Goal: Information Seeking & Learning: Learn about a topic

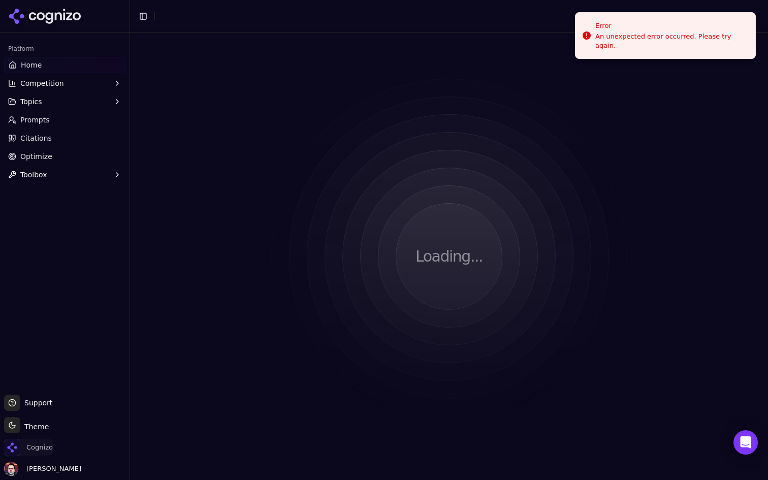
click at [33, 446] on span "Cognizo" at bounding box center [39, 447] width 26 height 9
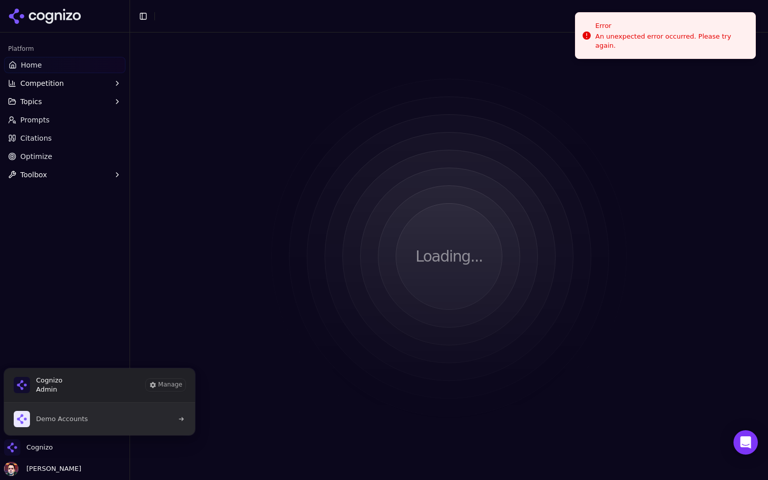
click at [102, 408] on button "Demo Accounts" at bounding box center [100, 419] width 192 height 33
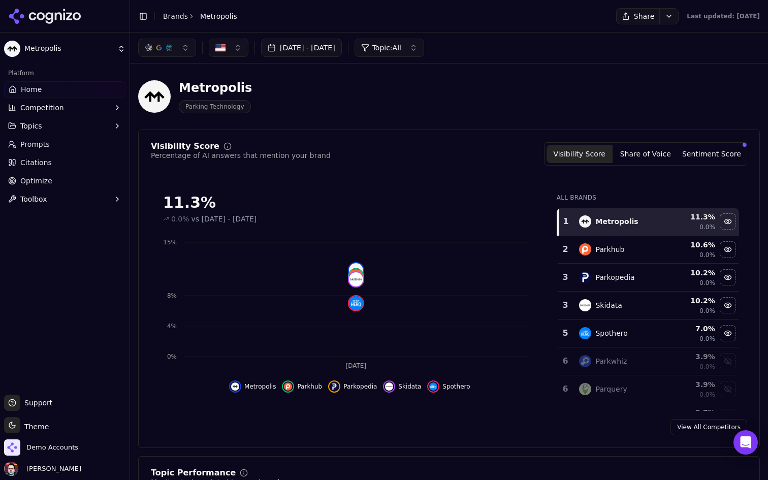
click at [622, 12] on button "Share" at bounding box center [637, 16] width 43 height 16
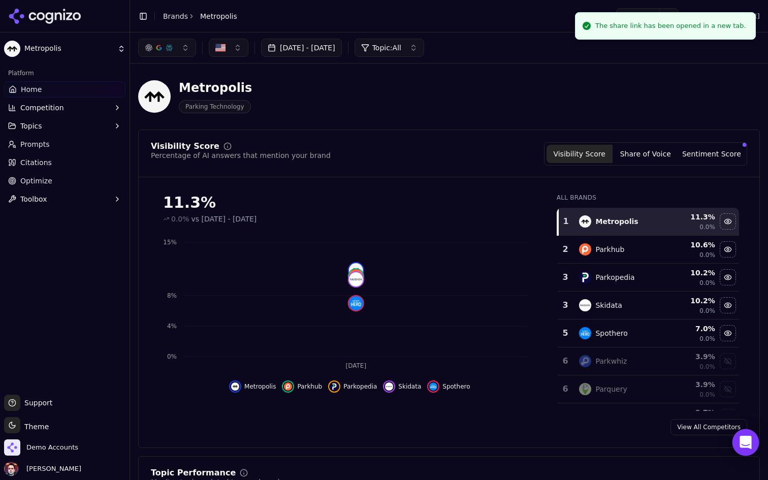
click at [743, 439] on icon "Open Intercom Messenger" at bounding box center [746, 442] width 12 height 13
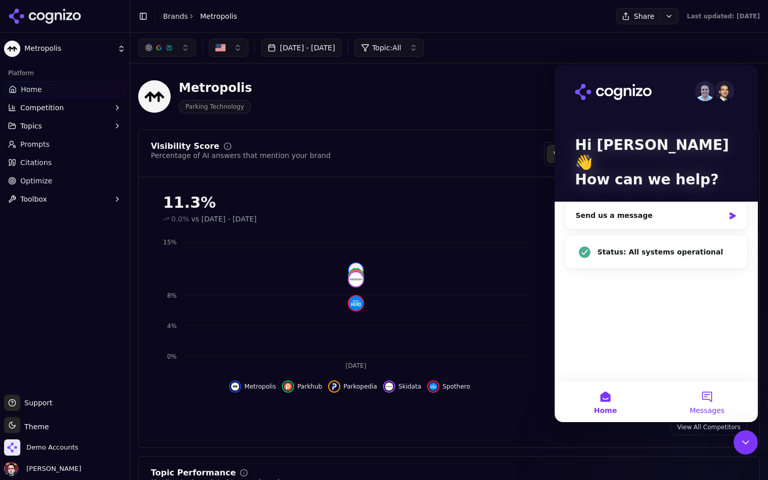
click at [710, 394] on button "Messages" at bounding box center [707, 401] width 102 height 41
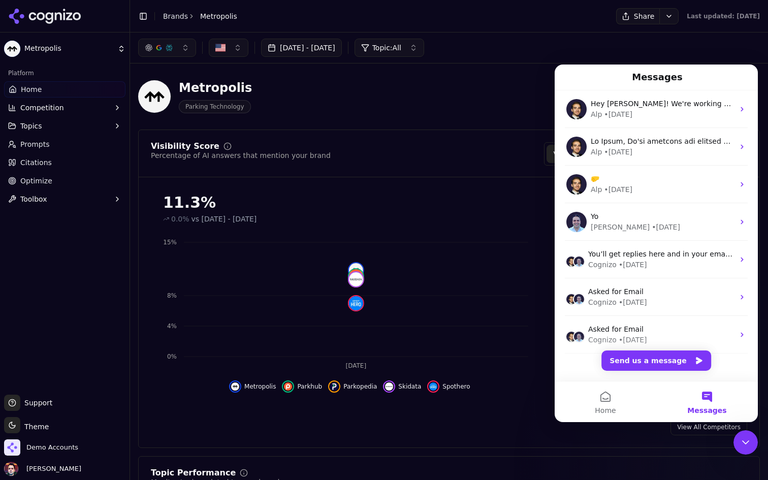
click at [454, 97] on div "Metropolis Parking Technology" at bounding box center [365, 97] width 455 height 34
click at [629, 391] on button "Home" at bounding box center [606, 401] width 102 height 41
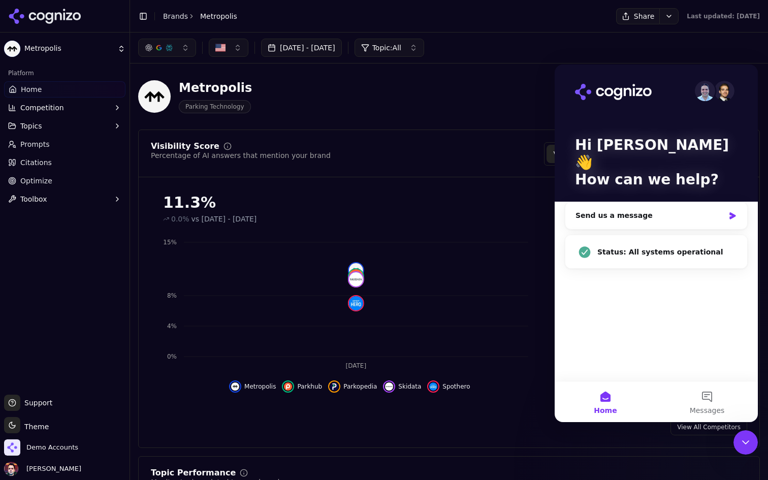
click at [475, 135] on div "Visibility Score Percentage of AI answers that mention your brand Visibility Sc…" at bounding box center [449, 289] width 622 height 318
click at [69, 448] on span "Demo Accounts" at bounding box center [52, 447] width 52 height 9
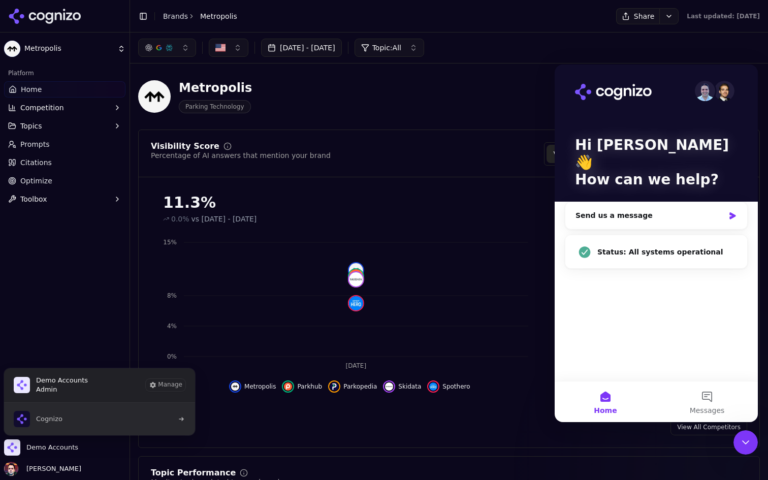
click at [85, 418] on button "Cognizo" at bounding box center [100, 419] width 192 height 33
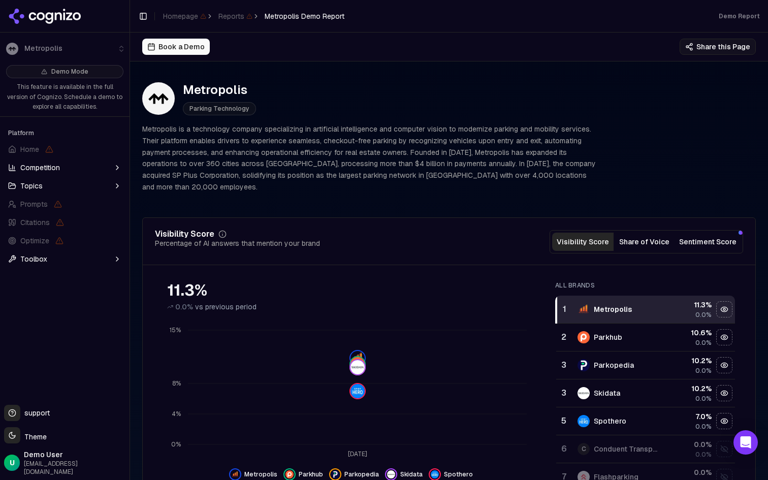
click at [717, 48] on button "Share this Page" at bounding box center [718, 47] width 76 height 16
click at [693, 44] on button "Share this Page" at bounding box center [718, 47] width 76 height 16
click at [723, 44] on button "Share this Page" at bounding box center [718, 47] width 76 height 16
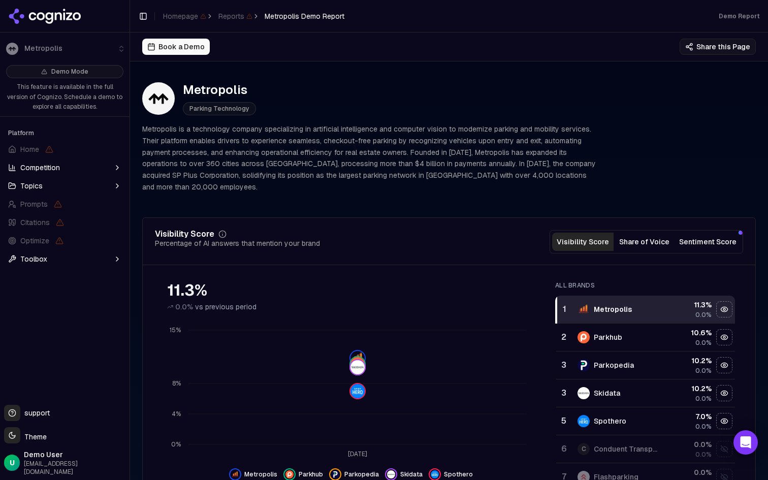
click at [698, 47] on button "Share this Page" at bounding box center [718, 47] width 76 height 16
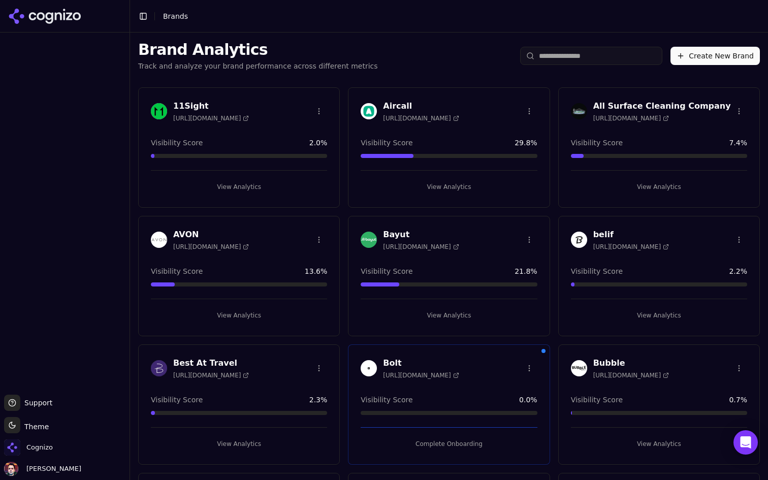
click at [418, 192] on button "View Analytics" at bounding box center [449, 187] width 176 height 16
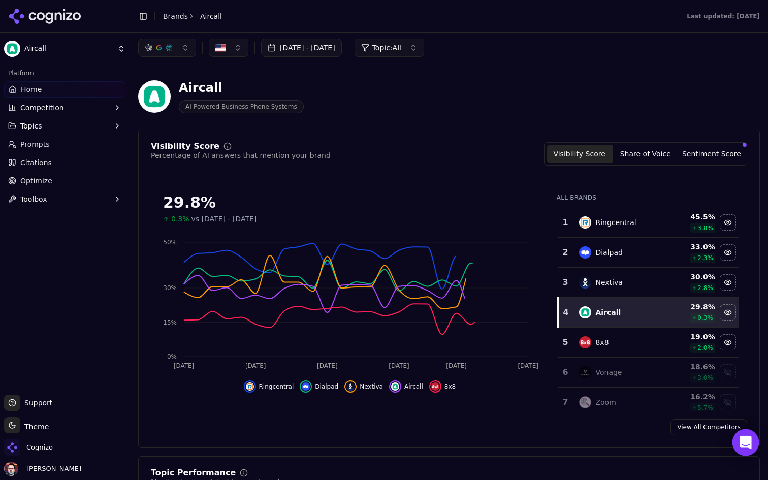
click at [738, 442] on div "Open Intercom Messenger" at bounding box center [745, 442] width 27 height 27
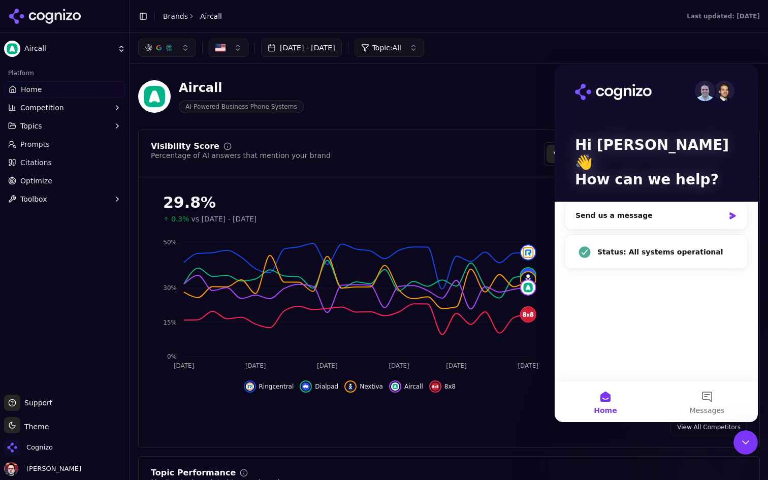
click at [745, 439] on icon "Close Intercom Messenger" at bounding box center [746, 442] width 12 height 12
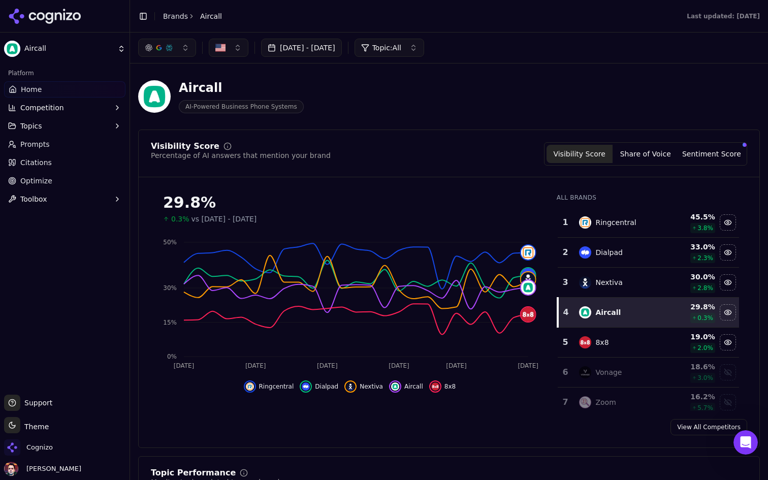
click at [20, 426] on html "Aircall Platform Home Competition Topics Prompts Citations Optimize Toolbox Sup…" at bounding box center [384, 240] width 768 height 480
click at [39, 388] on div "Dark" at bounding box center [37, 388] width 60 height 16
click at [30, 423] on html "Aircall Platform Home Competition Topics Prompts Citations Optimize Toolbox Sup…" at bounding box center [384, 240] width 768 height 480
click at [29, 373] on div "Light" at bounding box center [37, 372] width 60 height 16
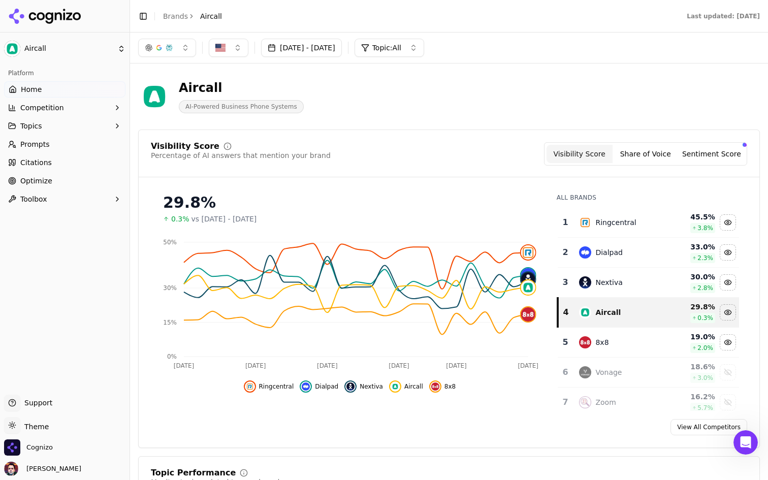
click at [48, 149] on link "Prompts" at bounding box center [64, 144] width 121 height 16
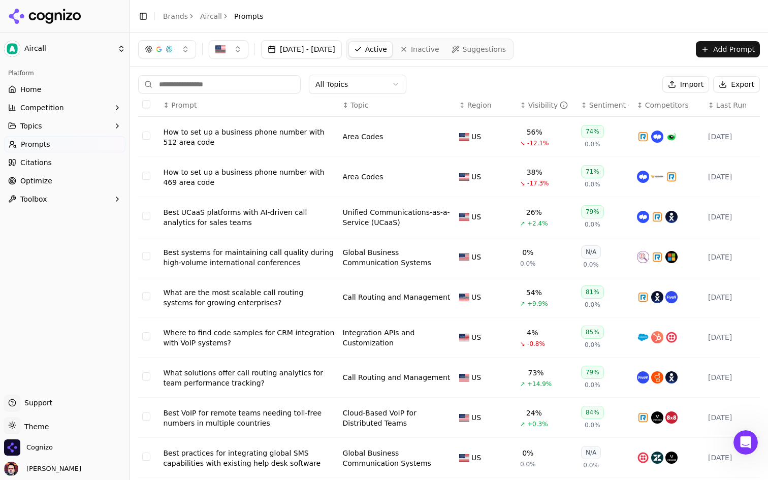
click at [250, 132] on div "How to set up a business phone number with 512 area code" at bounding box center [248, 137] width 171 height 20
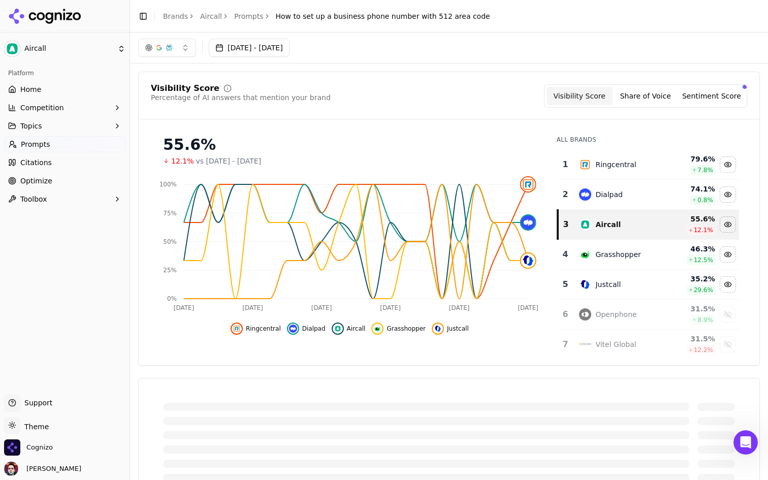
click at [280, 54] on button "[DATE] - [DATE]" at bounding box center [249, 48] width 81 height 18
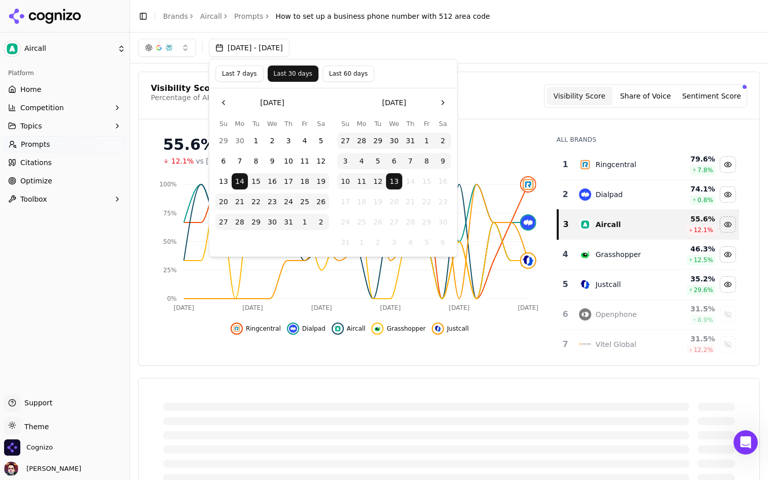
click at [245, 79] on button "Last 7 days" at bounding box center [239, 74] width 48 height 16
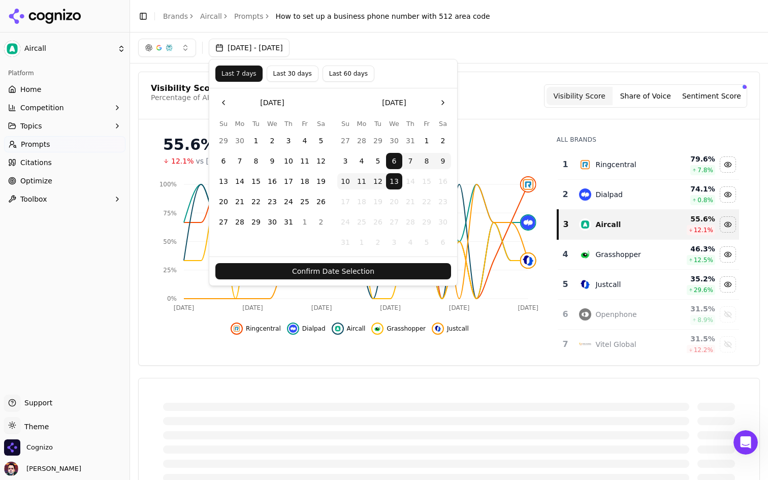
click at [366, 265] on button "Confirm Date Selection" at bounding box center [333, 271] width 236 height 16
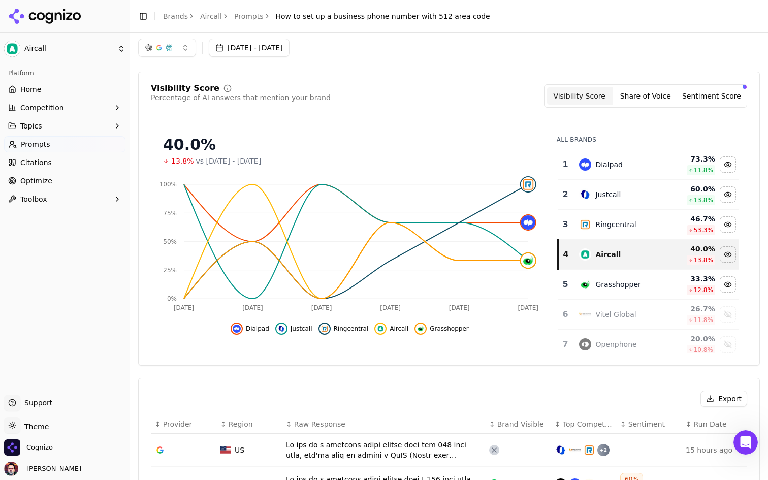
click at [619, 284] on div "Grasshopper" at bounding box center [617, 284] width 45 height 10
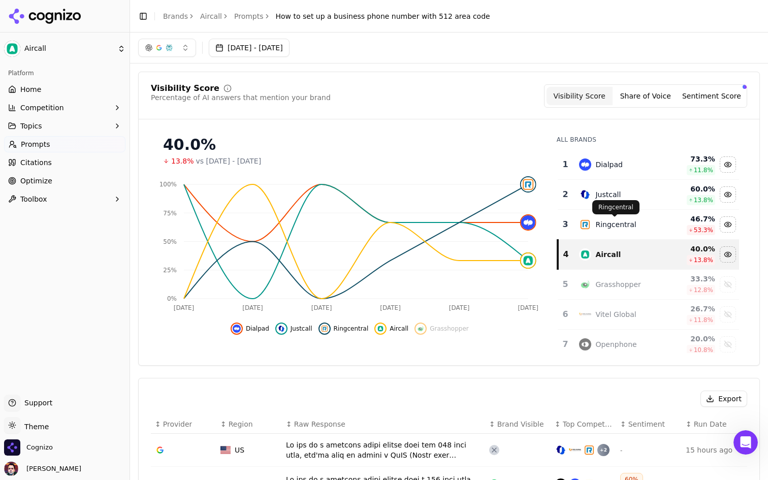
click at [619, 225] on div "Ringcentral" at bounding box center [615, 224] width 41 height 10
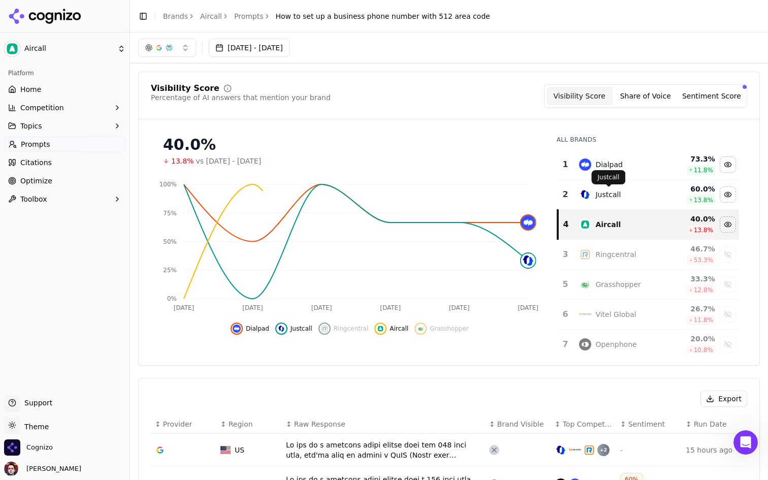
click at [619, 191] on div "Justcall" at bounding box center [607, 194] width 25 height 10
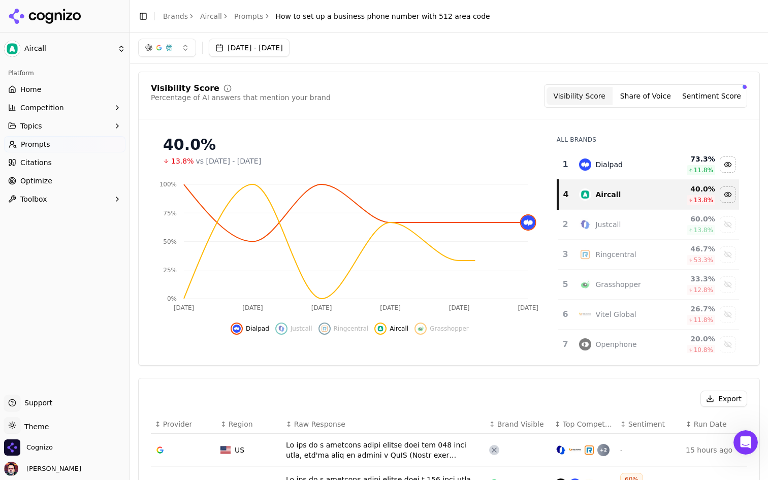
click at [623, 156] on td "Dialpad" at bounding box center [620, 165] width 94 height 30
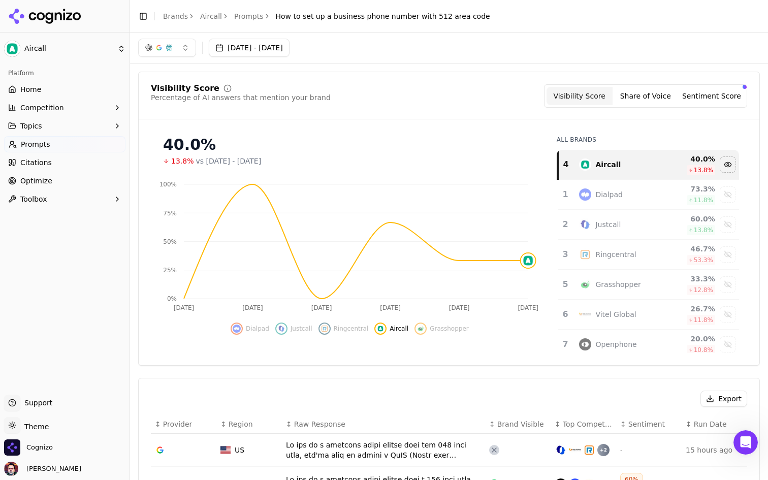
click at [176, 52] on button "button" at bounding box center [167, 48] width 58 height 18
click at [53, 149] on link "Prompts" at bounding box center [64, 144] width 121 height 16
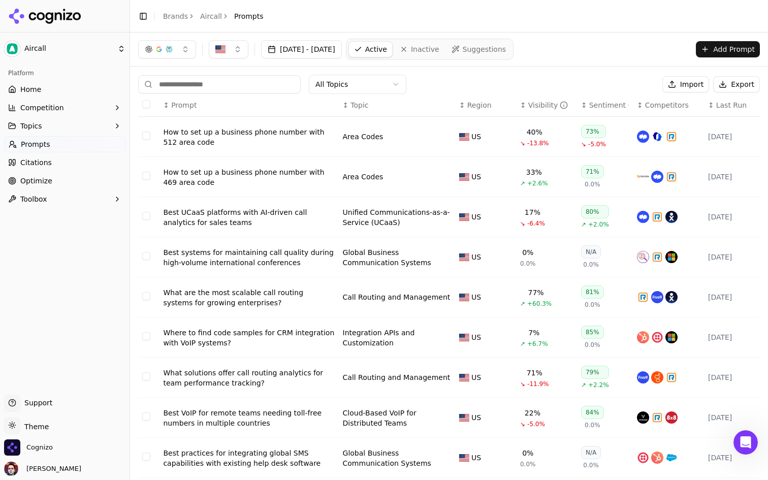
click at [231, 214] on div "Best UCaaS platforms with AI-driven call analytics for sales teams" at bounding box center [248, 217] width 171 height 20
click at [87, 50] on html "Aircall Platform Home Competition Topics Prompts Citations Optimize Toolbox Sup…" at bounding box center [384, 240] width 768 height 480
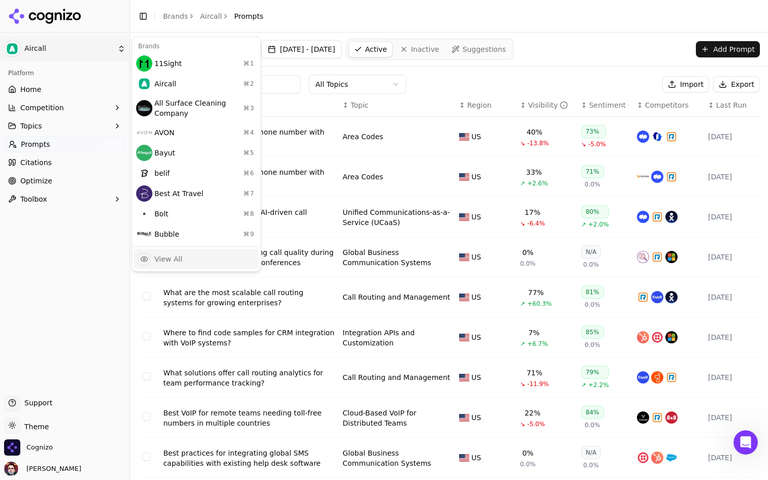
click at [217, 262] on div "View All" at bounding box center [196, 259] width 124 height 20
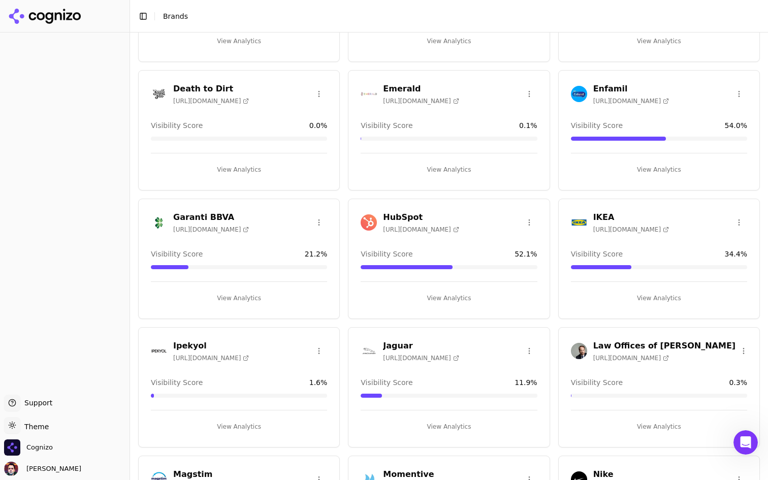
scroll to position [659, 0]
click at [415, 306] on div "HubSpot https://www.hubspot.com Visibility Score 52.1 % View Analytics" at bounding box center [449, 259] width 202 height 120
click at [415, 299] on button "View Analytics" at bounding box center [449, 299] width 176 height 16
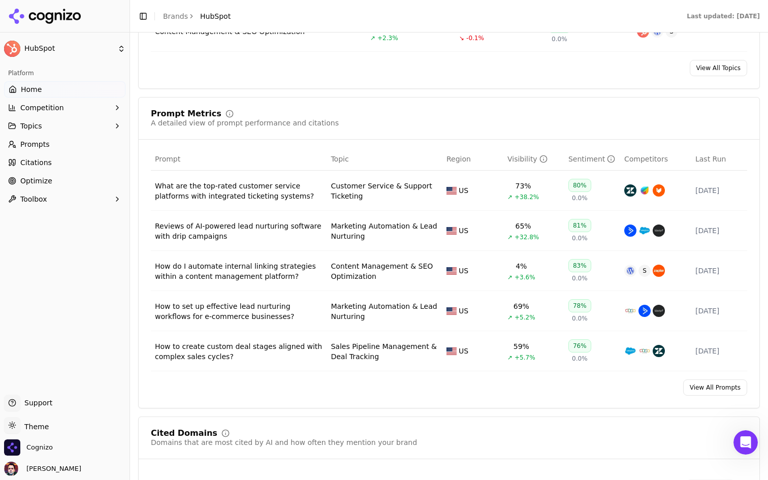
scroll to position [644, 0]
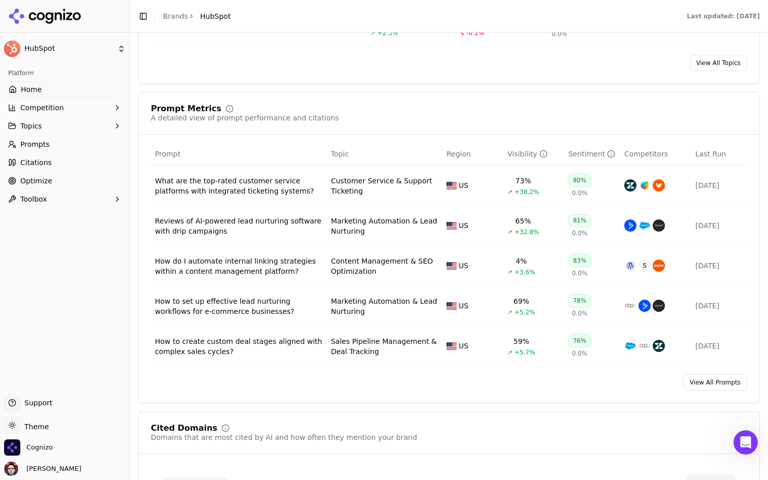
click at [251, 196] on div "What are the top-rated customer service platforms with integrated ticketing sys…" at bounding box center [239, 186] width 168 height 20
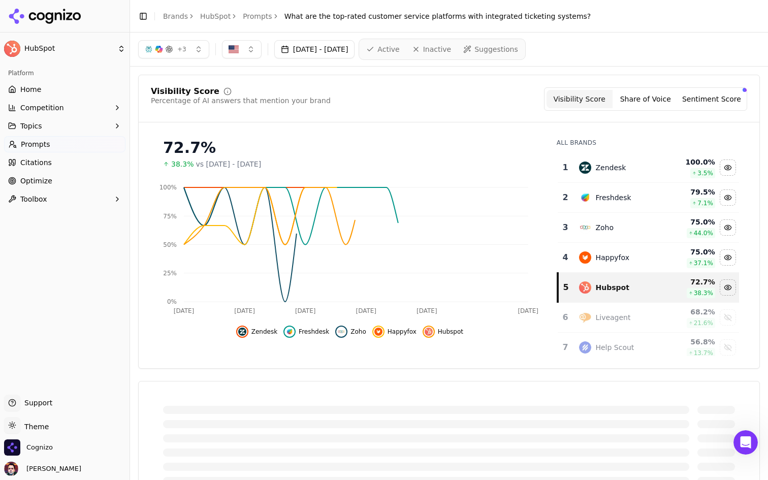
click at [191, 46] on button "+ 3" at bounding box center [173, 49] width 71 height 18
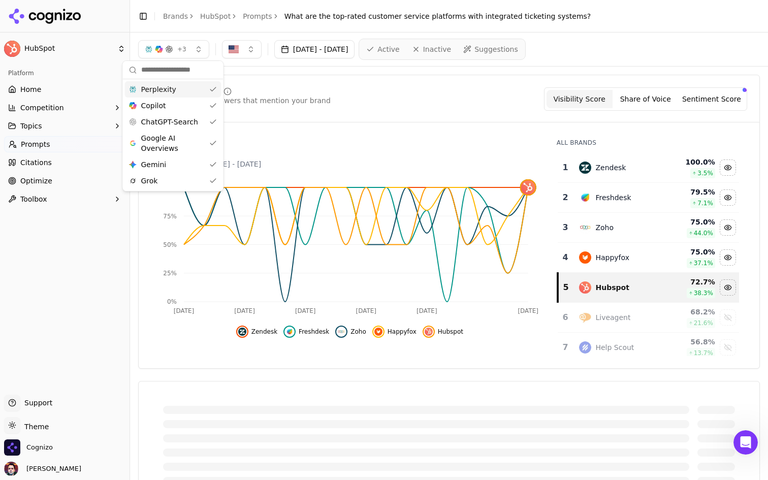
click at [191, 46] on button "+ 3" at bounding box center [173, 49] width 71 height 18
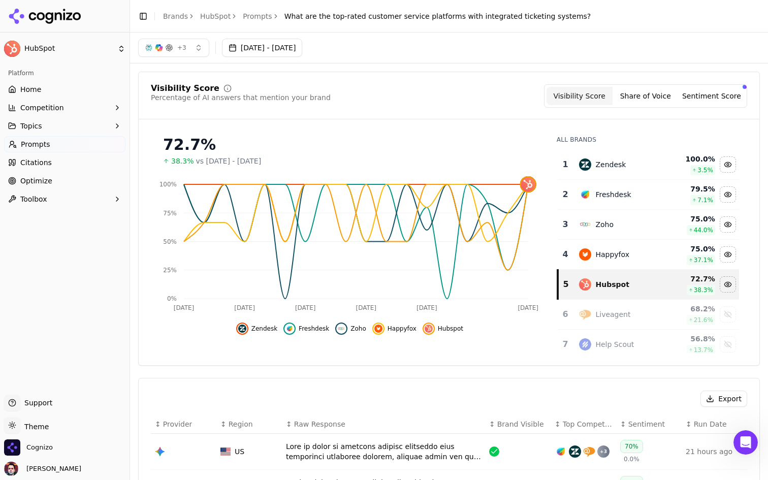
click at [643, 95] on button "Share of Voice" at bounding box center [646, 96] width 66 height 18
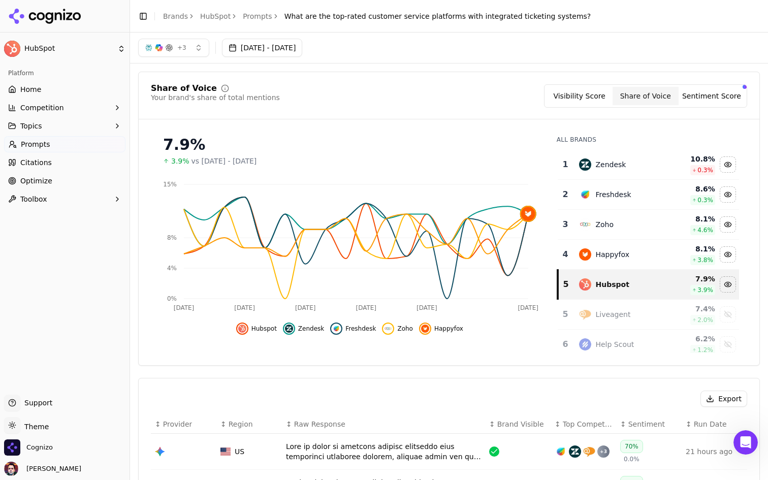
click at [606, 94] on button "Visibility Score" at bounding box center [580, 96] width 66 height 18
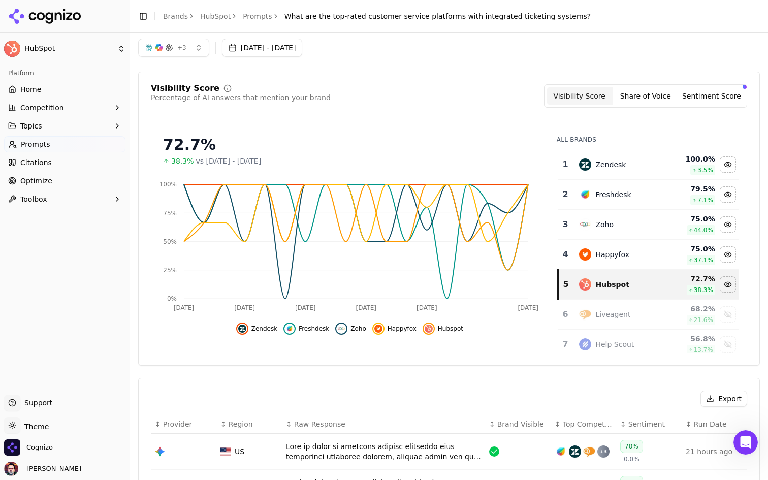
click at [645, 92] on button "Share of Voice" at bounding box center [646, 96] width 66 height 18
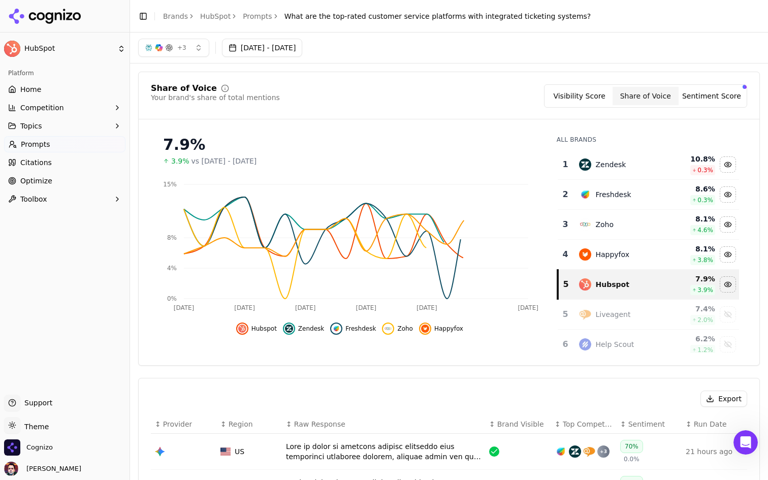
click at [699, 90] on button "Sentiment Score" at bounding box center [712, 96] width 66 height 18
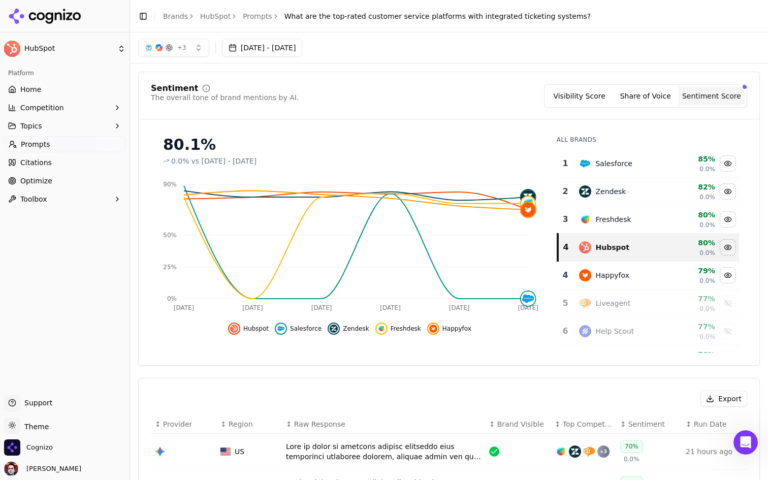
click at [580, 102] on button "Visibility Score" at bounding box center [580, 96] width 66 height 18
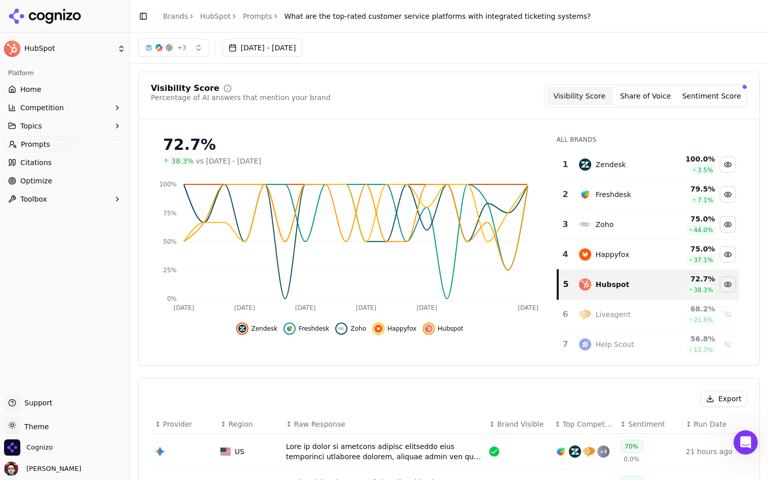
click at [662, 97] on button "Share of Voice" at bounding box center [646, 96] width 66 height 18
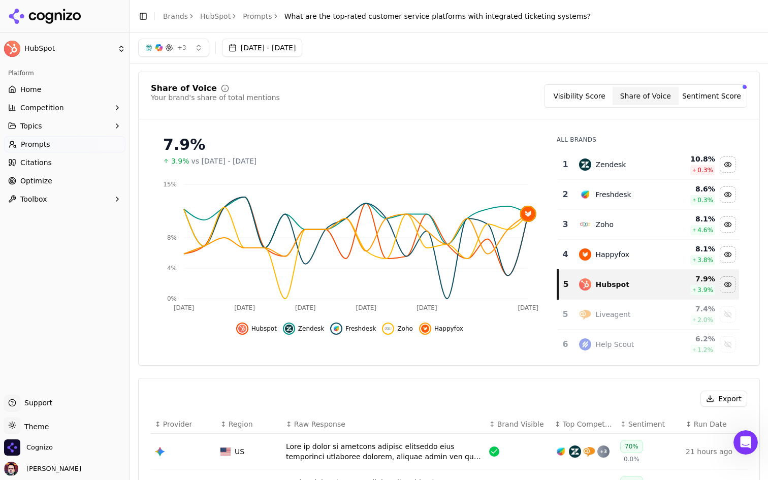
click at [580, 91] on button "Visibility Score" at bounding box center [580, 96] width 66 height 18
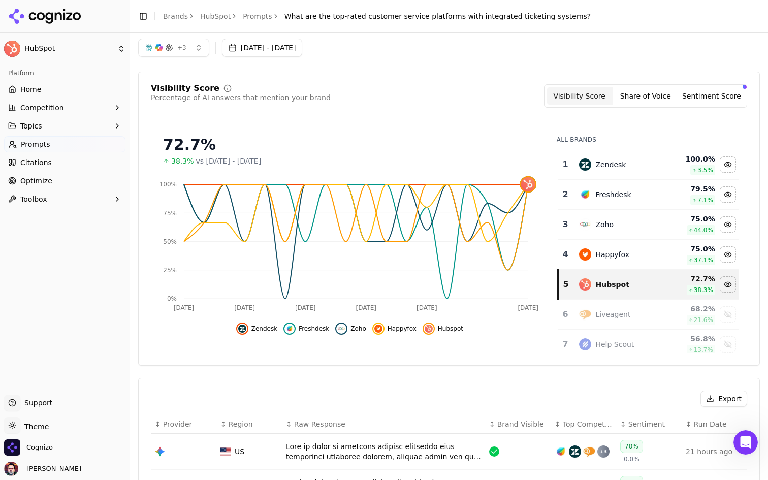
click at [76, 143] on link "Prompts" at bounding box center [64, 144] width 121 height 16
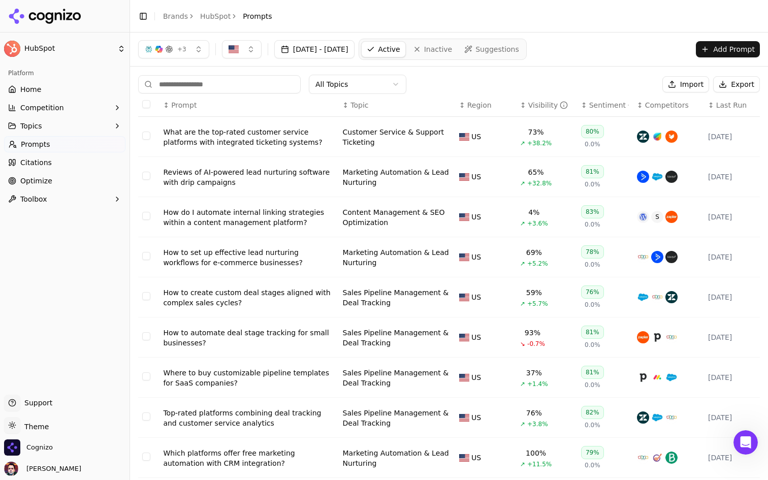
click at [74, 132] on button "Topics" at bounding box center [64, 126] width 121 height 16
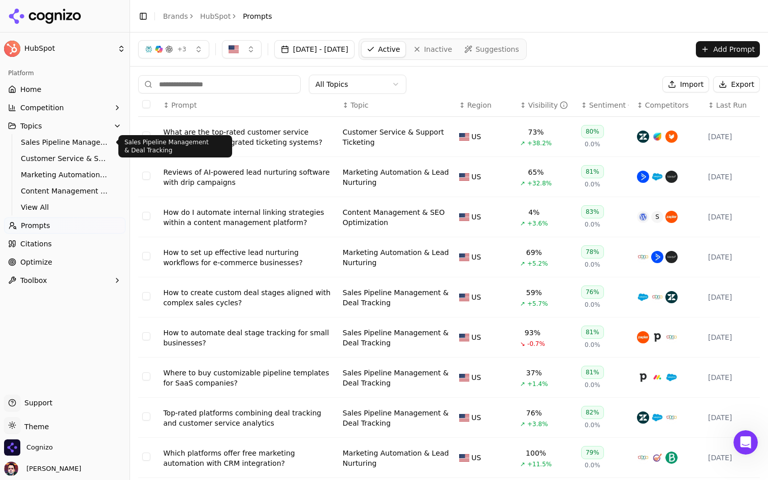
click at [77, 148] on link "Sales Pipeline Management & Deal Tracking" at bounding box center [65, 142] width 97 height 14
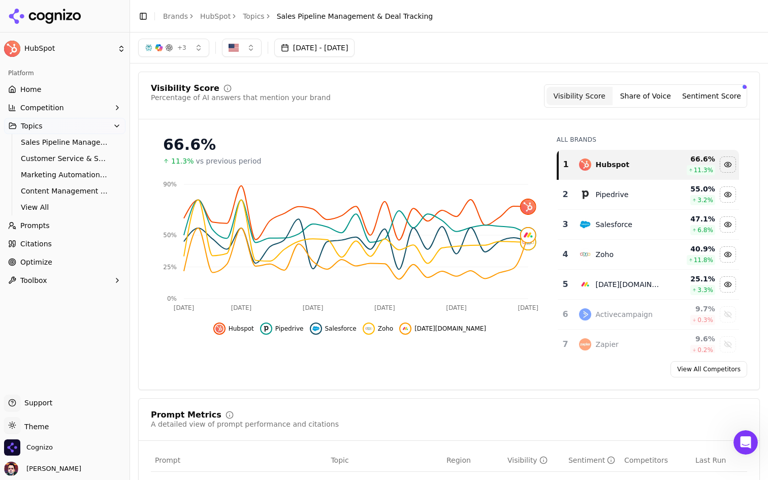
click at [631, 92] on button "Share of Voice" at bounding box center [646, 96] width 66 height 18
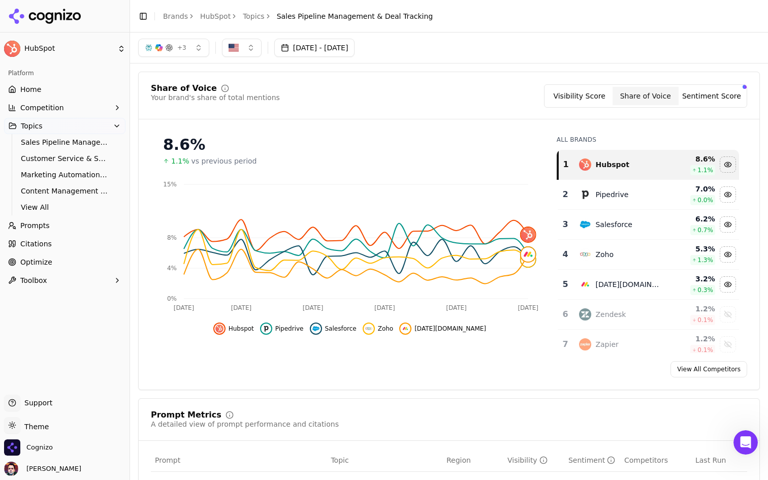
click at [714, 92] on button "Sentiment Score" at bounding box center [712, 96] width 66 height 18
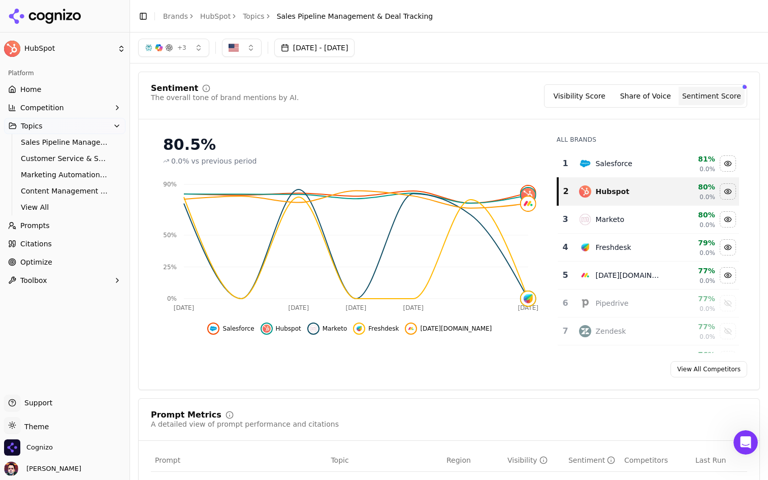
click at [585, 90] on button "Visibility Score" at bounding box center [580, 96] width 66 height 18
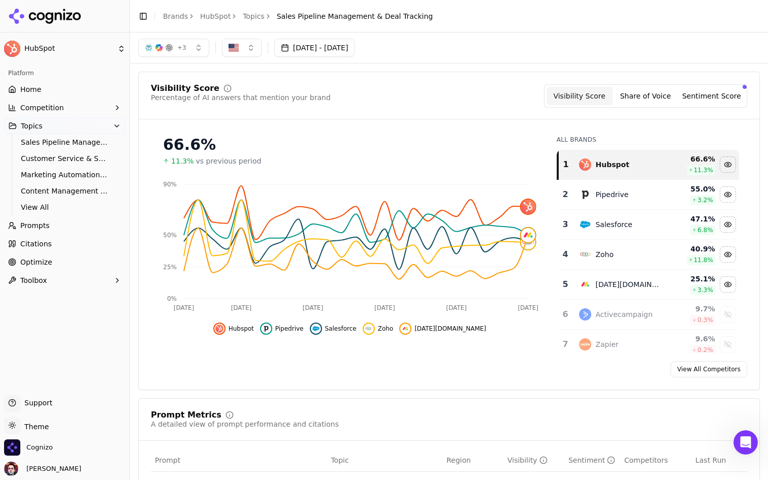
click at [66, 87] on link "Home" at bounding box center [64, 89] width 121 height 16
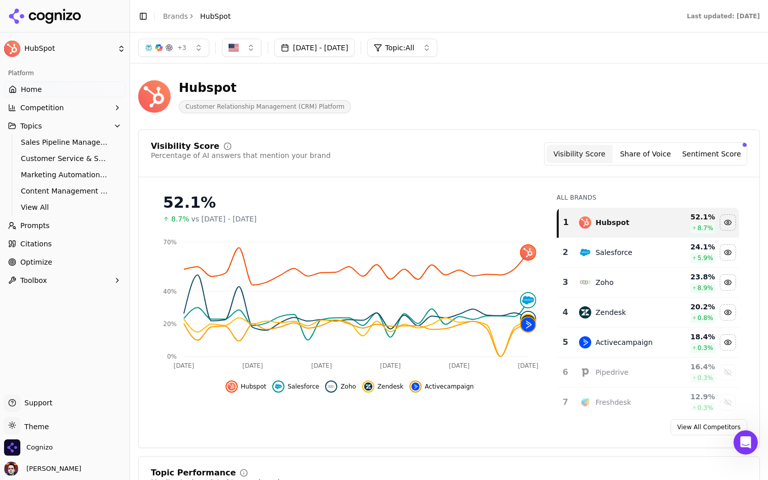
click at [177, 45] on span "+ 3" at bounding box center [181, 48] width 9 height 8
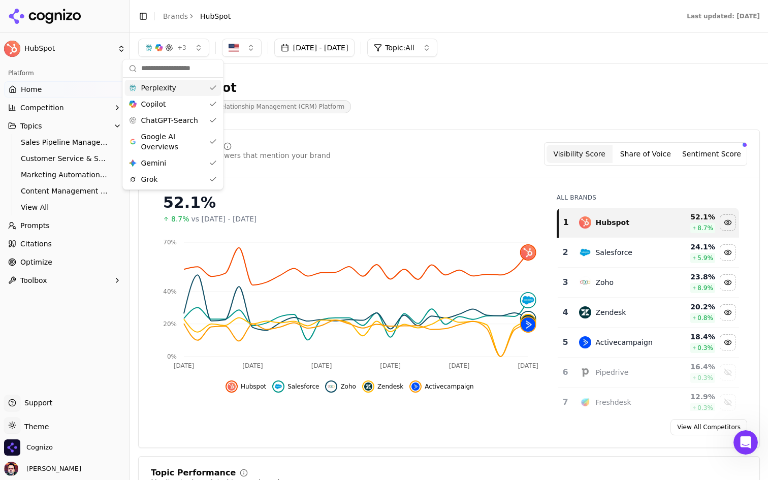
click at [177, 45] on span "+ 3" at bounding box center [181, 48] width 9 height 8
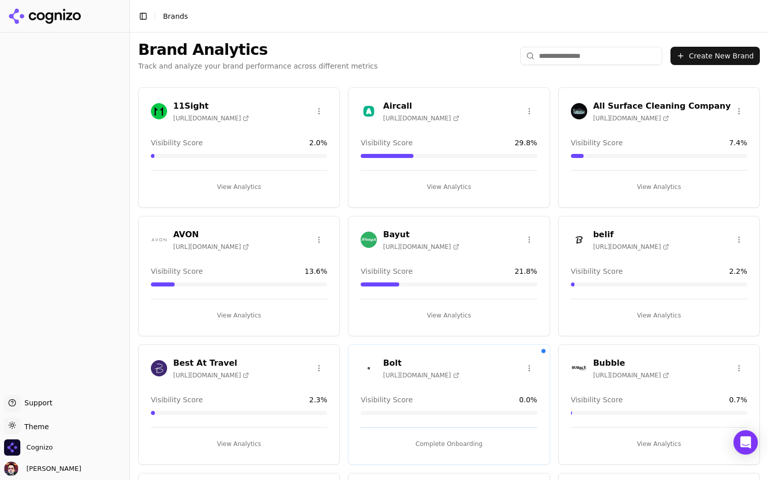
click at [267, 185] on button "View Analytics" at bounding box center [239, 187] width 176 height 16
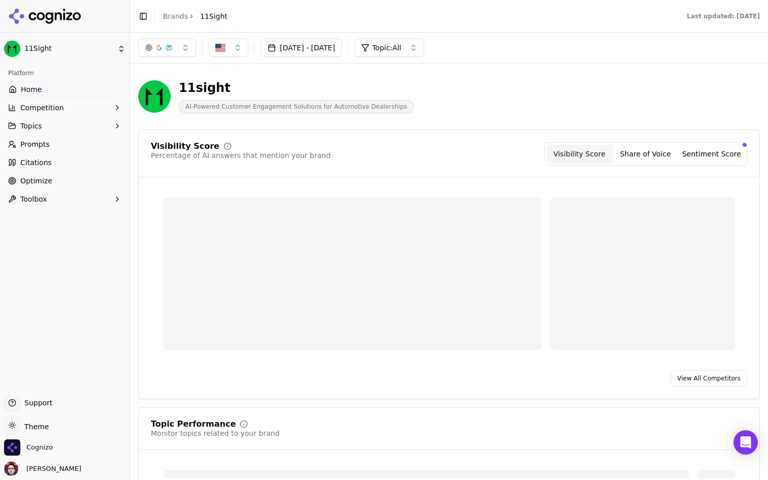
click at [63, 129] on button "Topics" at bounding box center [64, 126] width 121 height 16
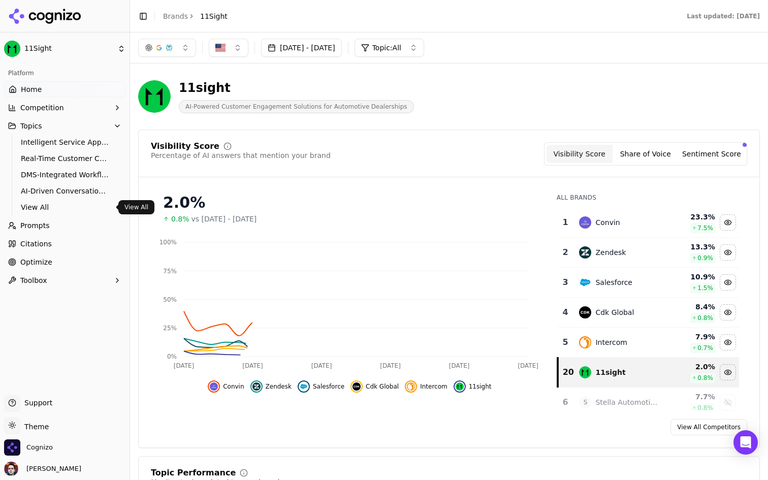
click at [58, 202] on link "View All" at bounding box center [65, 207] width 97 height 14
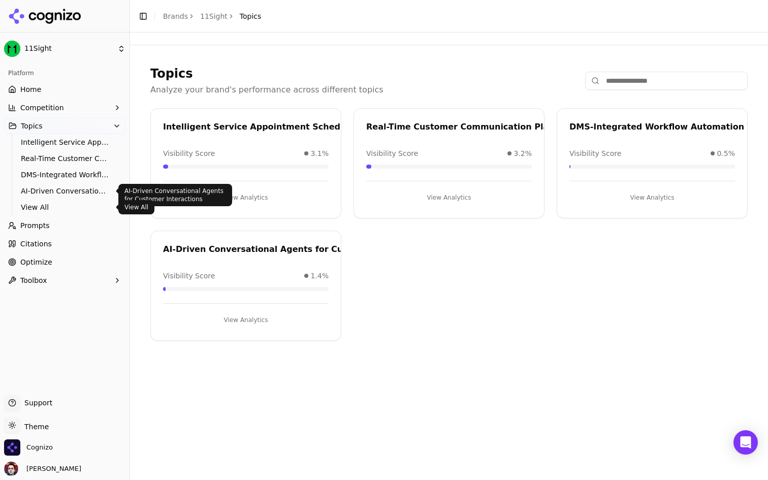
click at [63, 203] on span "View All" at bounding box center [65, 207] width 88 height 10
click at [59, 219] on link "Prompts" at bounding box center [64, 225] width 121 height 16
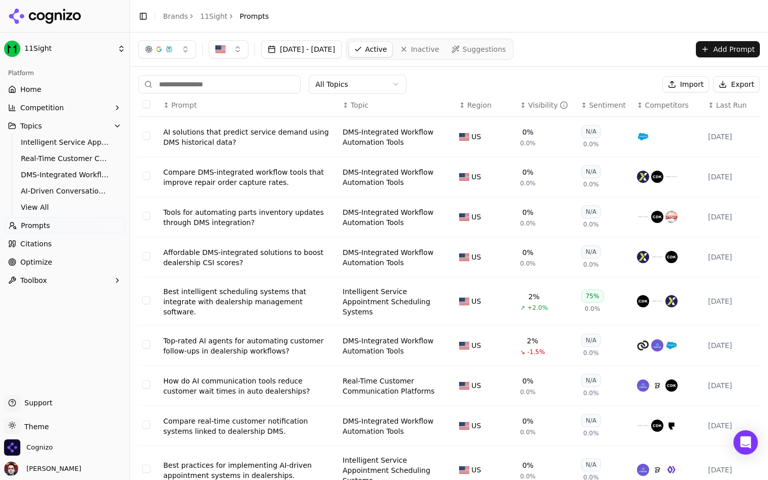
click at [368, 111] on th "↕ Topic" at bounding box center [397, 105] width 116 height 23
click at [360, 108] on span "Topic" at bounding box center [359, 105] width 18 height 10
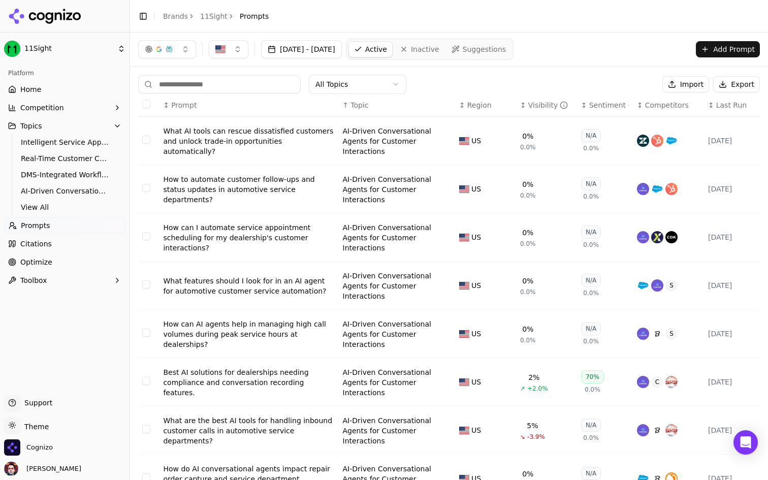
click at [477, 100] on span "Region" at bounding box center [479, 105] width 24 height 10
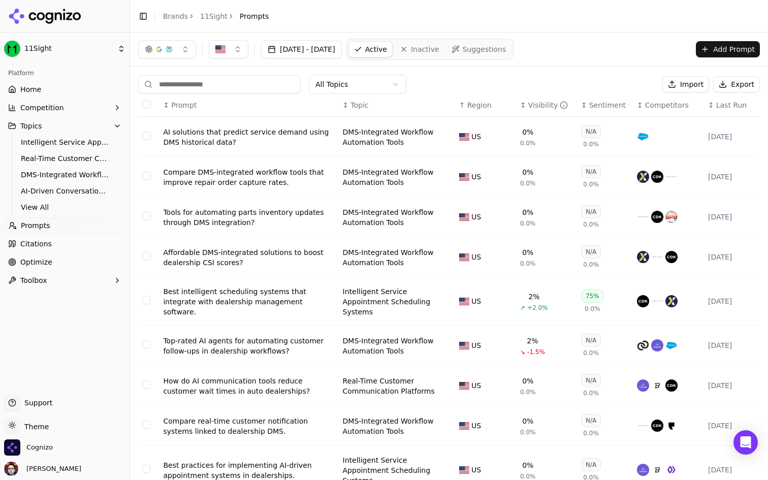
click at [477, 100] on span "Region" at bounding box center [479, 105] width 24 height 10
click at [541, 99] on th "↕ Visibility" at bounding box center [546, 105] width 61 height 23
click at [538, 104] on div "Visibility" at bounding box center [548, 105] width 40 height 10
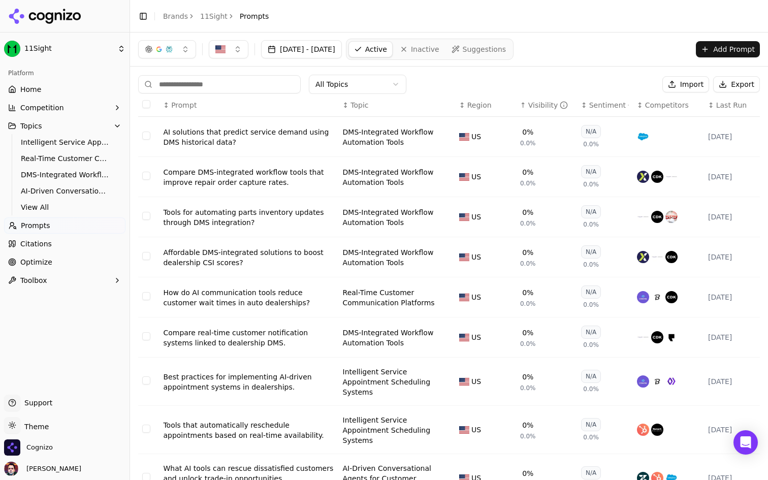
click at [538, 104] on div "Visibility" at bounding box center [548, 105] width 40 height 10
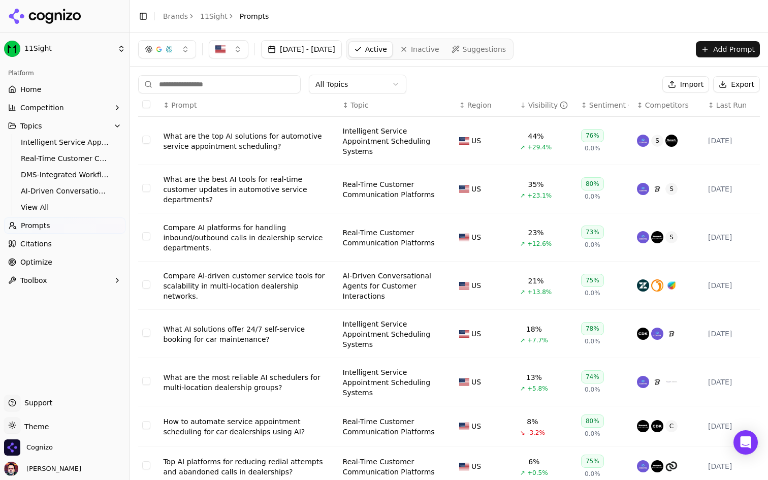
click at [43, 244] on span "Citations" at bounding box center [35, 244] width 31 height 10
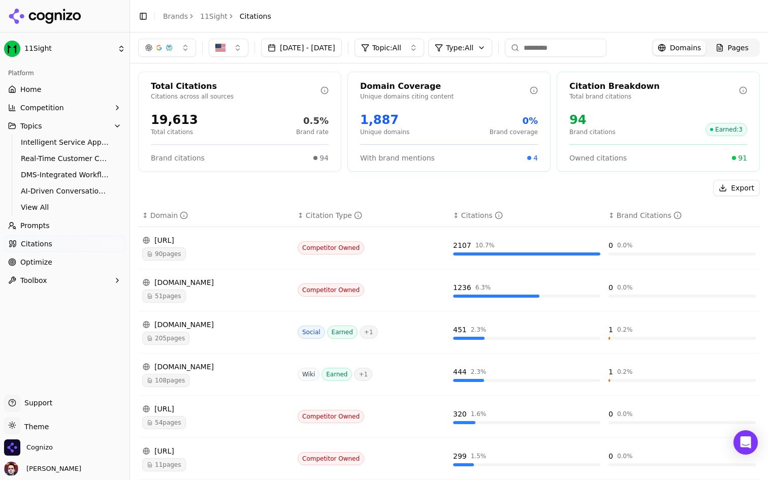
click at [398, 253] on div "Competitor Owned" at bounding box center [371, 247] width 147 height 13
click at [57, 226] on link "Prompts" at bounding box center [64, 225] width 121 height 16
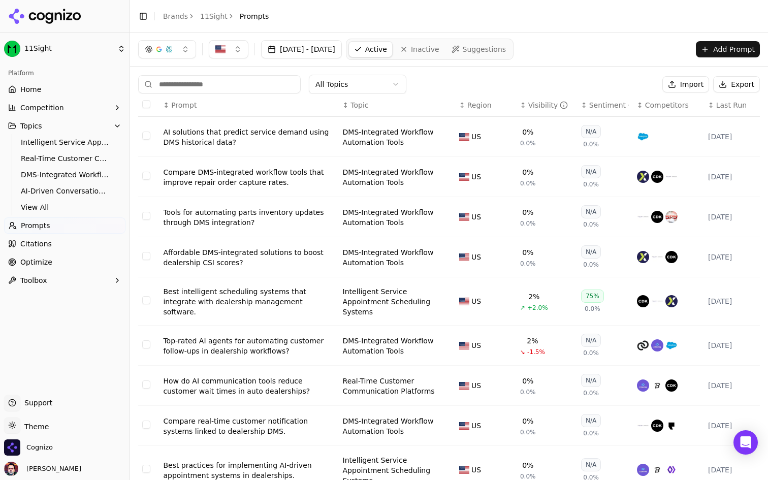
click at [87, 242] on link "Citations" at bounding box center [64, 244] width 121 height 16
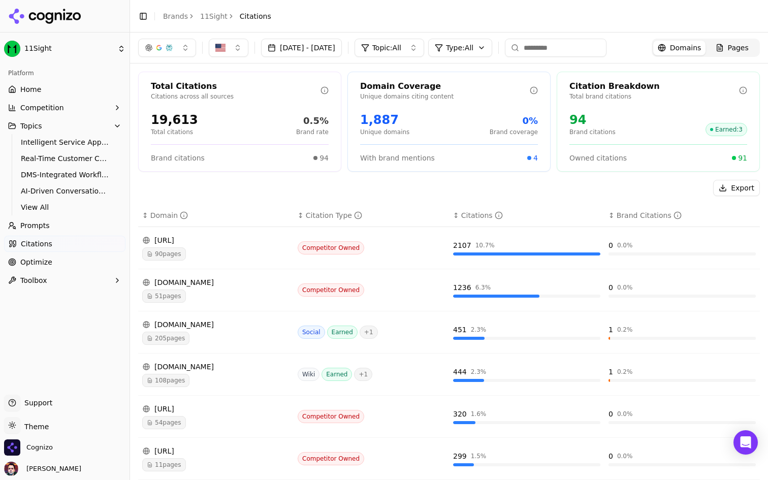
click at [66, 262] on link "Optimize" at bounding box center [64, 262] width 121 height 16
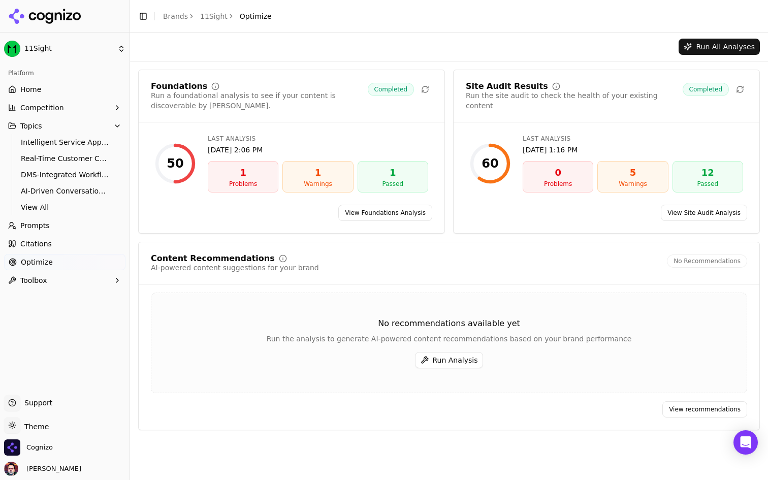
click at [75, 127] on button "Topics" at bounding box center [64, 126] width 121 height 16
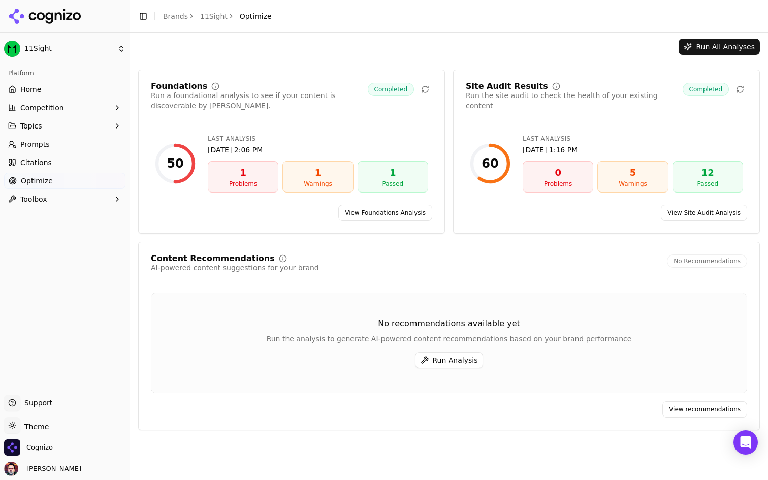
click at [71, 128] on button "Topics" at bounding box center [64, 126] width 121 height 16
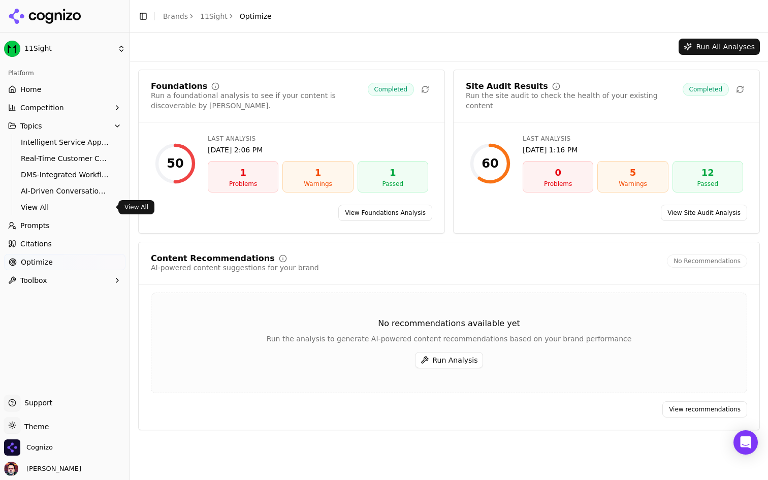
click at [48, 202] on span "View All" at bounding box center [65, 207] width 88 height 10
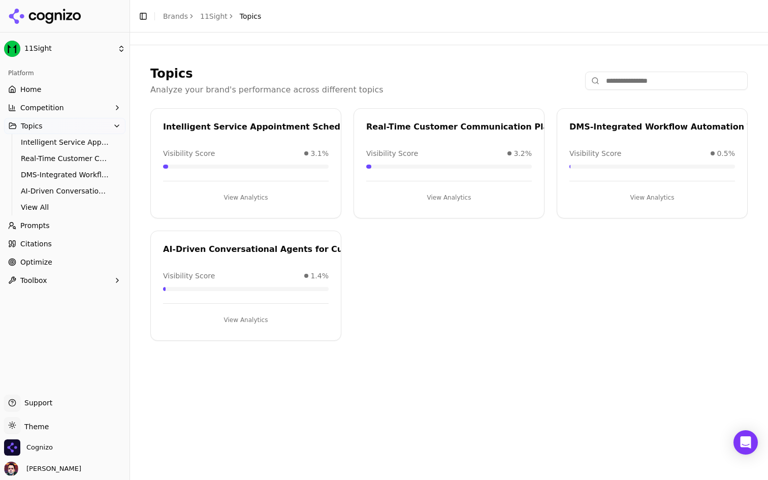
click at [248, 190] on button "View Analytics" at bounding box center [246, 197] width 166 height 16
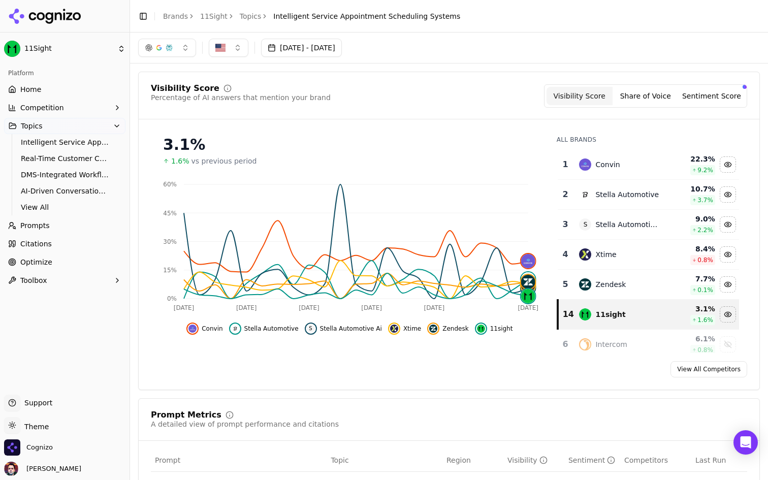
click at [633, 97] on button "Share of Voice" at bounding box center [646, 96] width 66 height 18
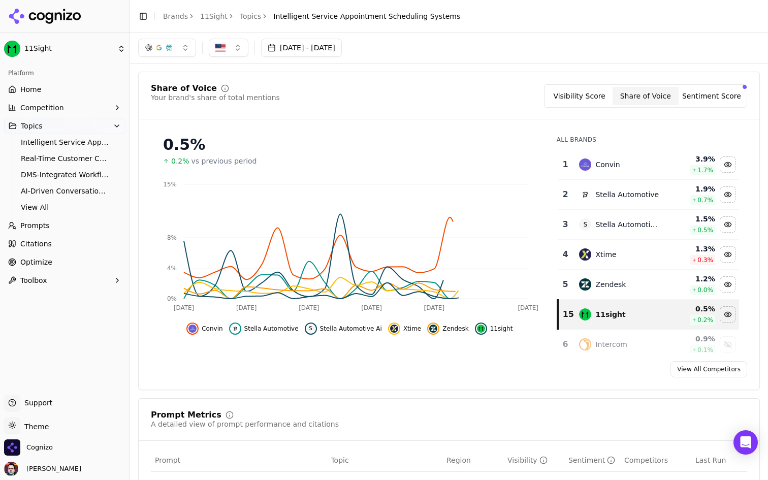
click at [590, 94] on button "Visibility Score" at bounding box center [580, 96] width 66 height 18
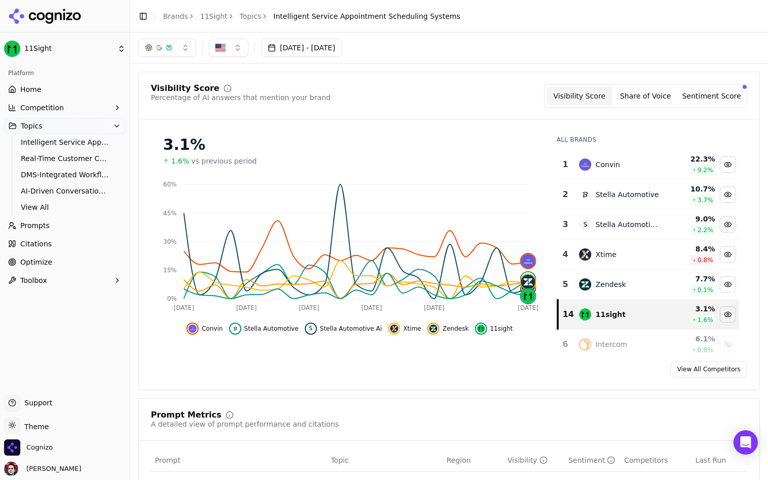
click at [648, 97] on button "Share of Voice" at bounding box center [646, 96] width 66 height 18
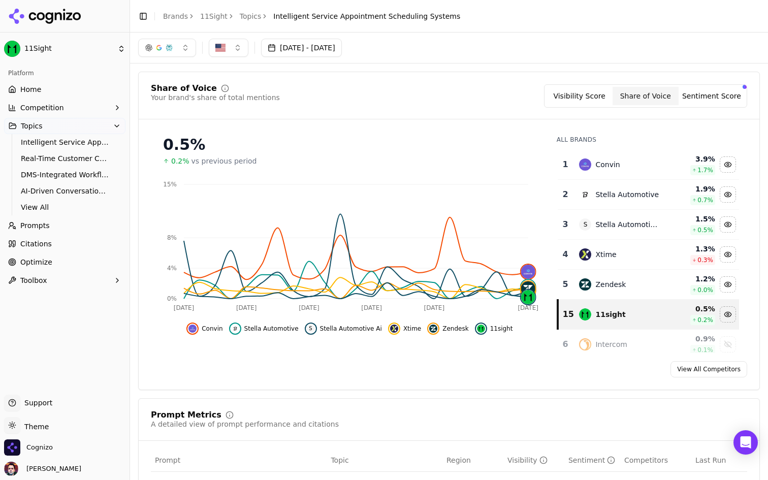
click at [745, 100] on div "Visibility Score Share of Voice Sentiment Score" at bounding box center [645, 95] width 203 height 23
click at [726, 99] on button "Sentiment Score" at bounding box center [712, 96] width 66 height 18
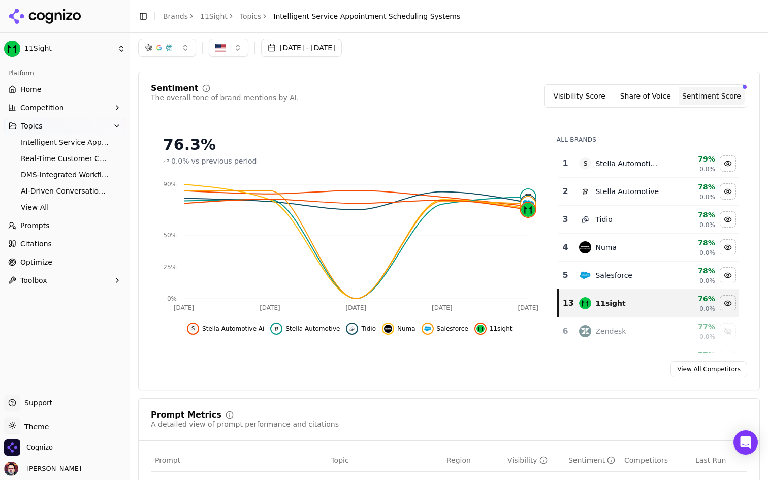
click at [601, 97] on button "Visibility Score" at bounding box center [580, 96] width 66 height 18
